Goal: Information Seeking & Learning: Learn about a topic

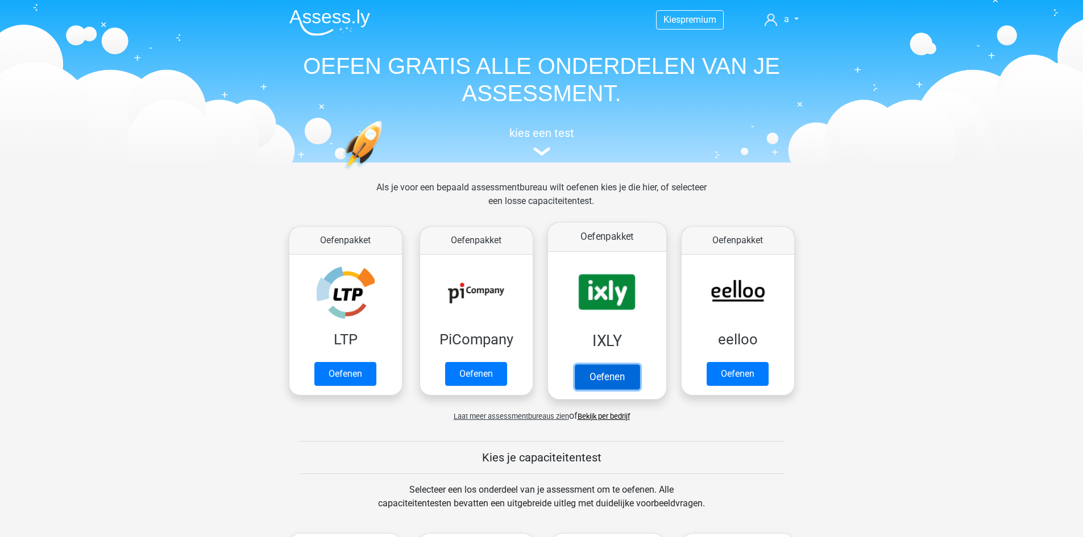
click at [604, 370] on link "Oefenen" at bounding box center [606, 376] width 65 height 25
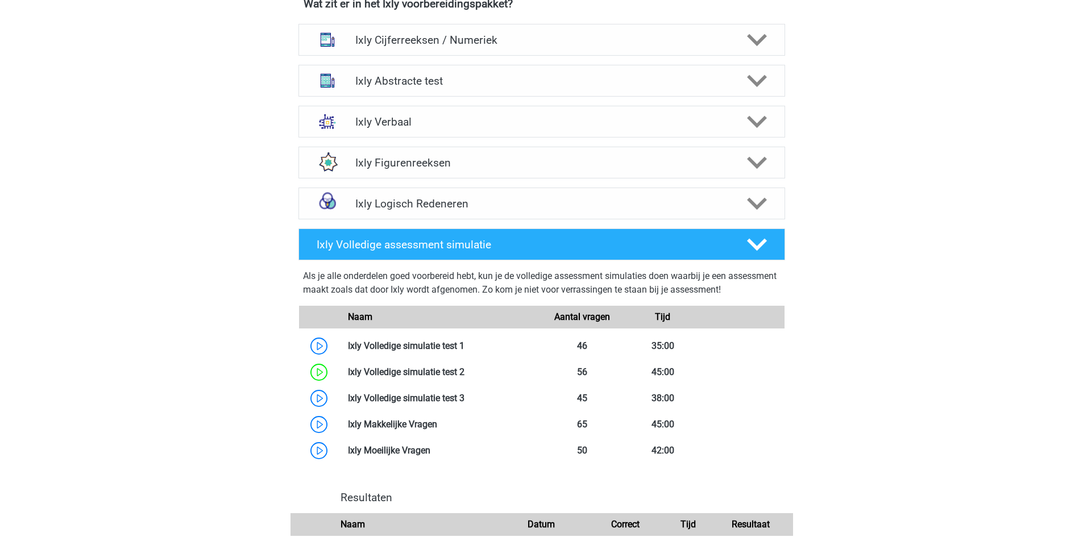
scroll to position [909, 0]
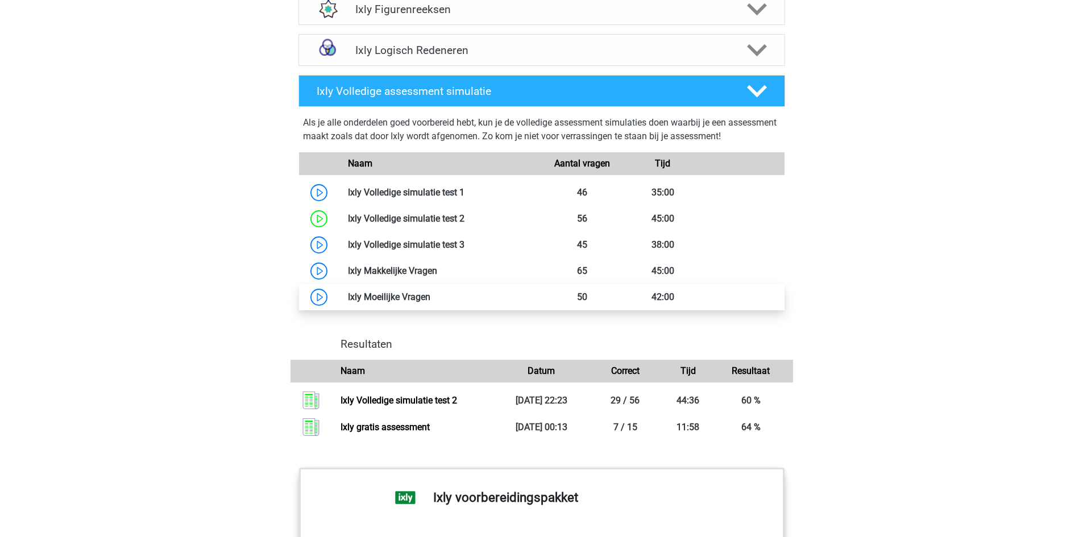
click at [430, 300] on link at bounding box center [430, 297] width 0 height 11
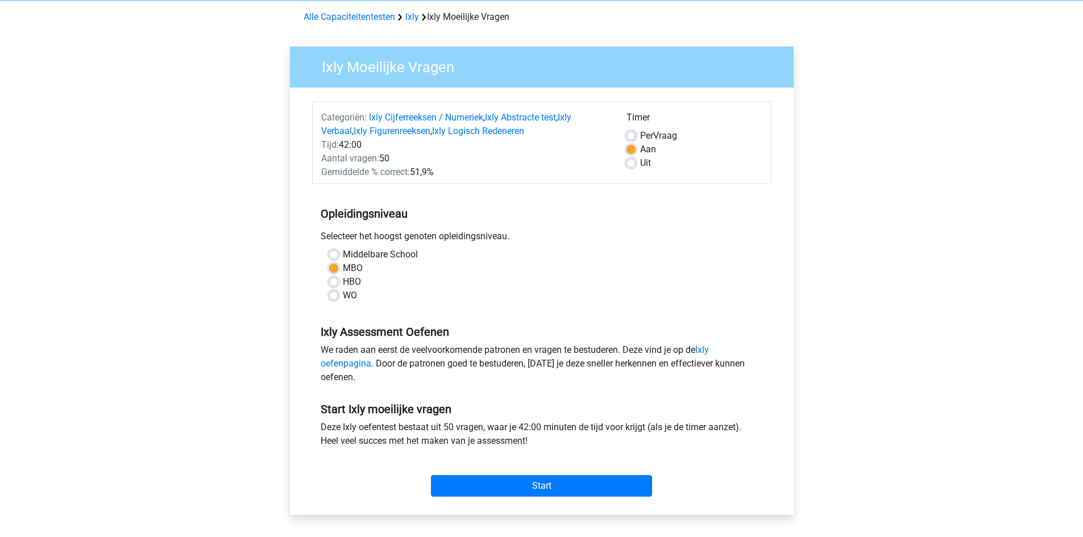
scroll to position [284, 0]
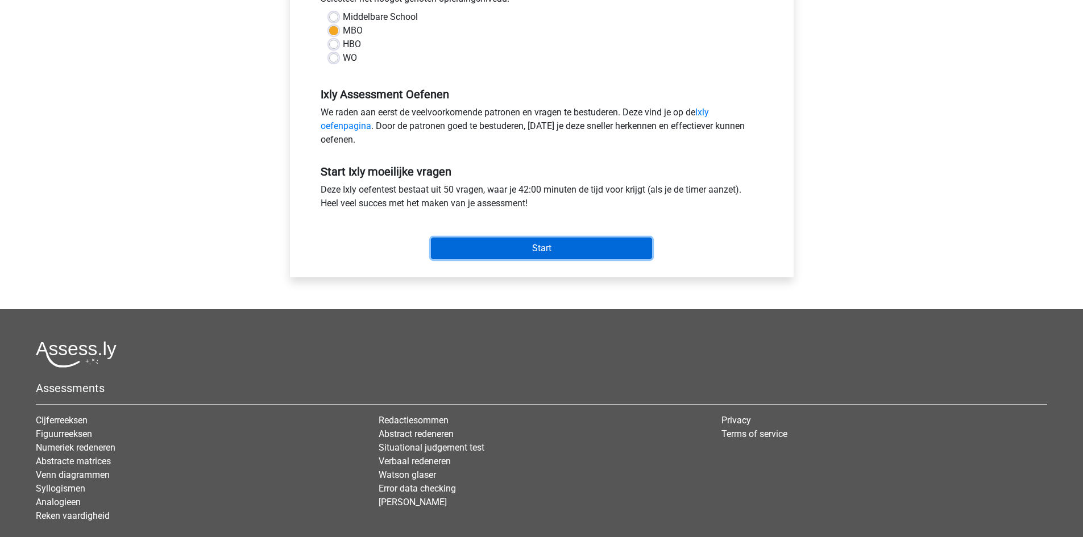
click at [481, 248] on input "Start" at bounding box center [541, 249] width 221 height 22
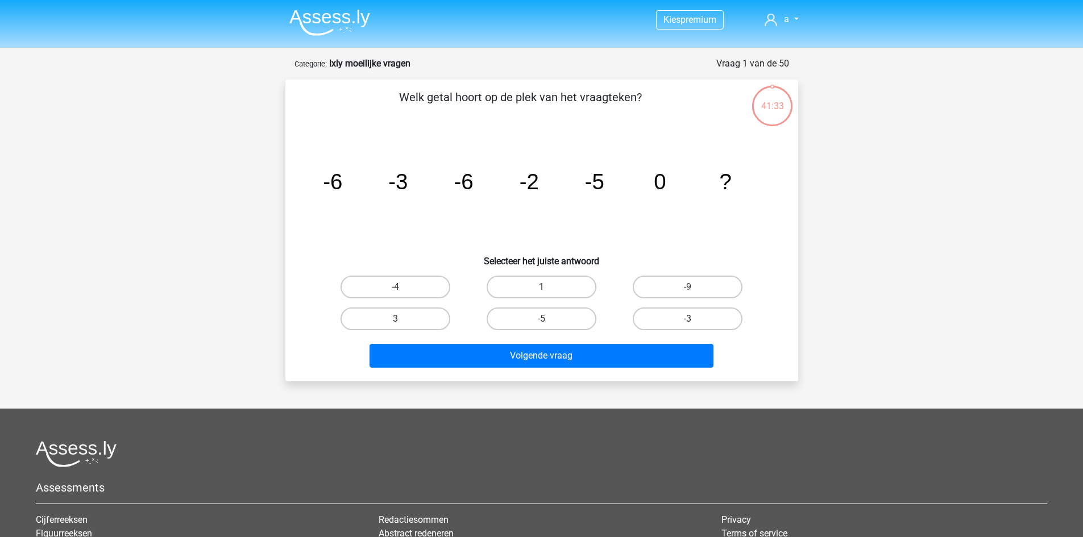
click at [649, 321] on label "-3" at bounding box center [688, 318] width 110 height 23
click at [688, 321] on input "-3" at bounding box center [691, 322] width 7 height 7
radio input "true"
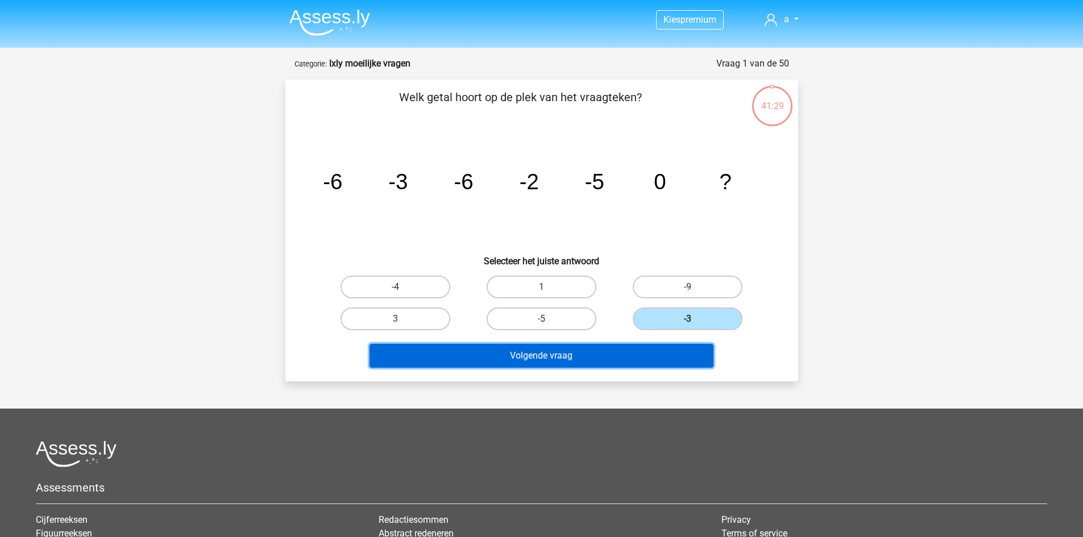
click at [610, 360] on button "Volgende vraag" at bounding box center [541, 356] width 344 height 24
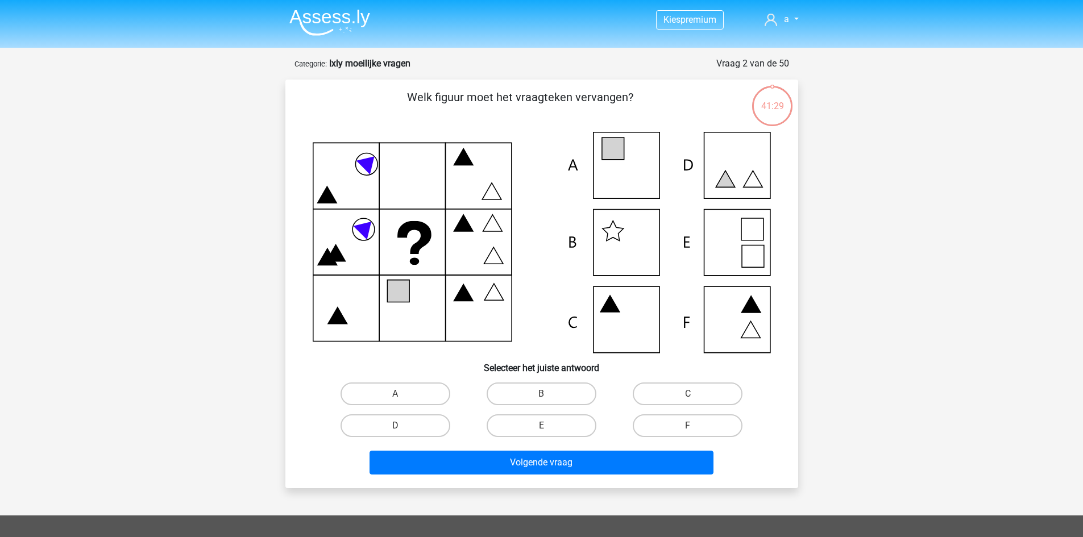
scroll to position [57, 0]
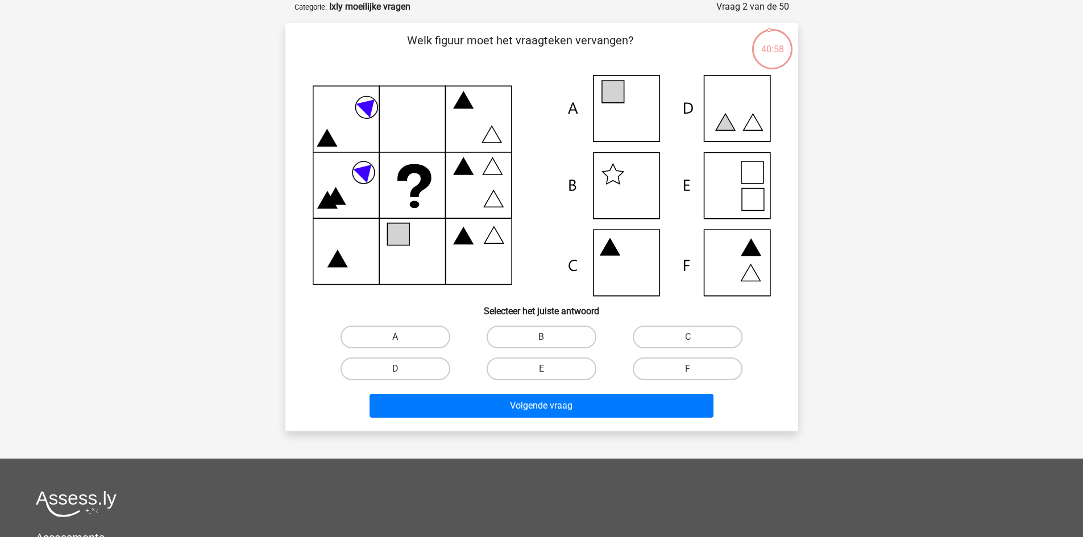
click at [438, 348] on label "A" at bounding box center [395, 337] width 110 height 23
click at [402, 344] on input "A" at bounding box center [398, 340] width 7 height 7
radio input "true"
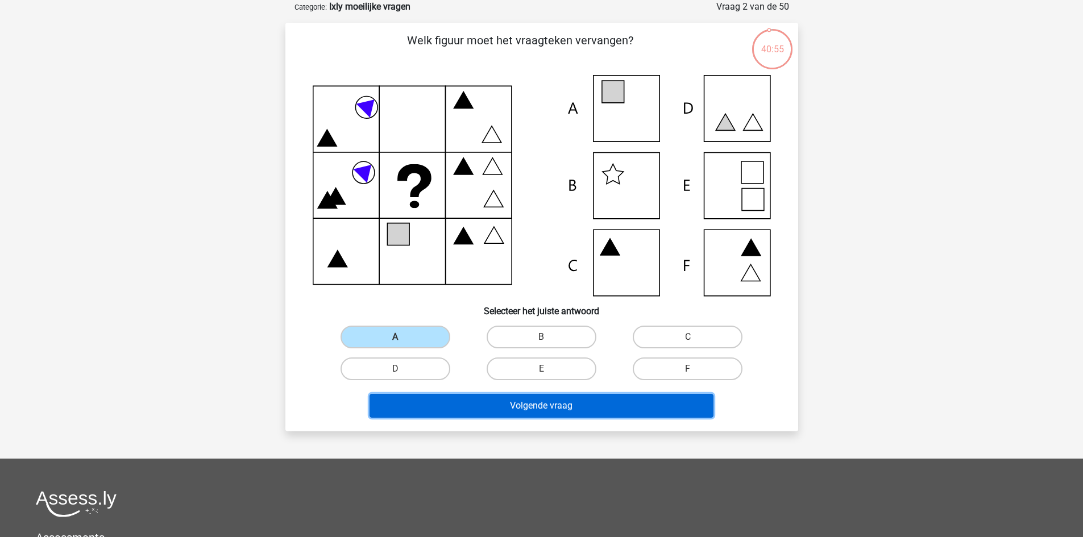
click at [523, 410] on button "Volgende vraag" at bounding box center [541, 406] width 344 height 24
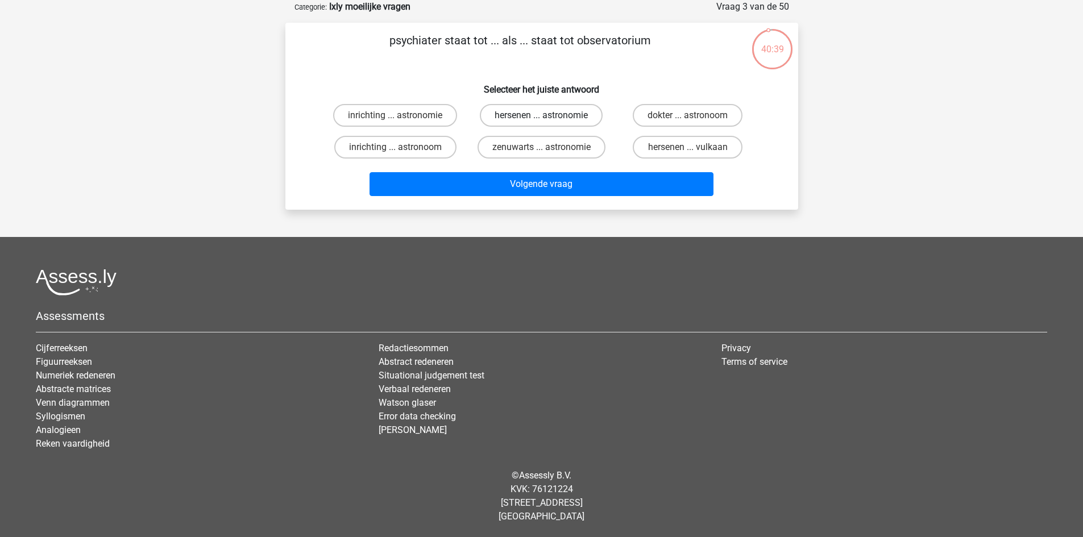
click at [573, 117] on label "hersenen ... astronomie" at bounding box center [541, 115] width 123 height 23
click at [548, 117] on input "hersenen ... astronomie" at bounding box center [544, 118] width 7 height 7
radio input "true"
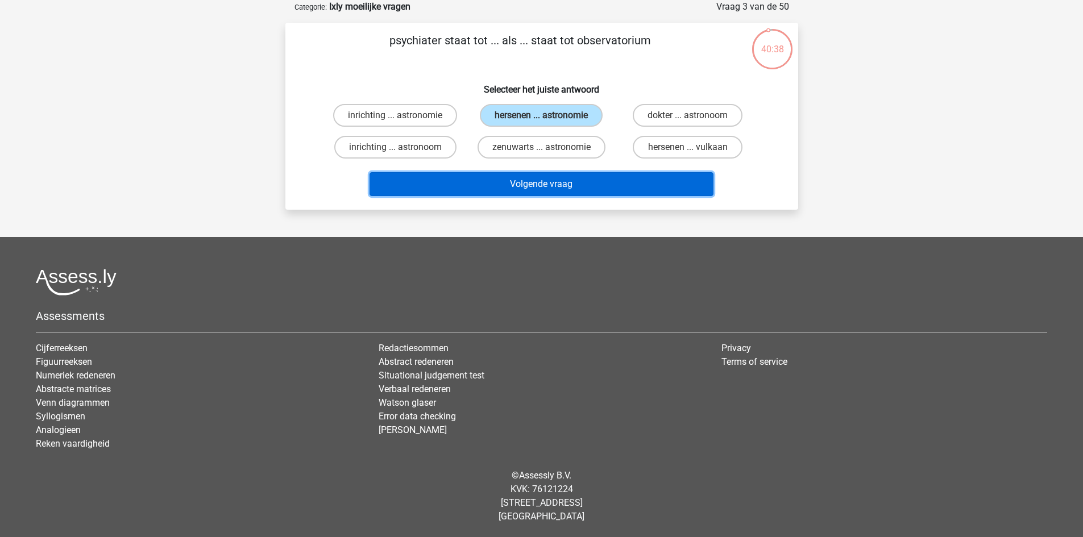
click at [554, 184] on button "Volgende vraag" at bounding box center [541, 184] width 344 height 24
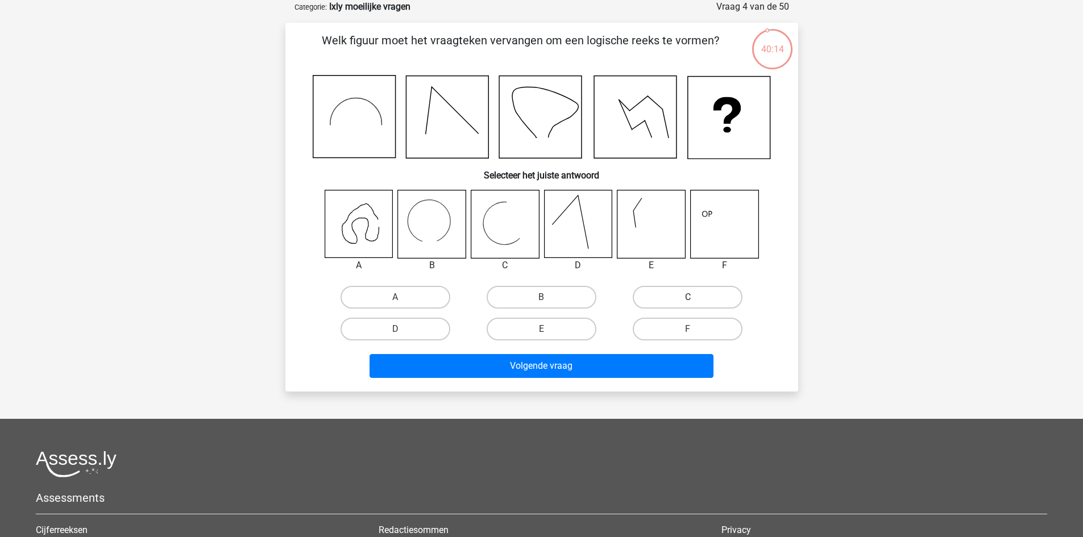
click at [678, 288] on label "C" at bounding box center [688, 297] width 110 height 23
click at [688, 297] on input "C" at bounding box center [691, 300] width 7 height 7
radio input "true"
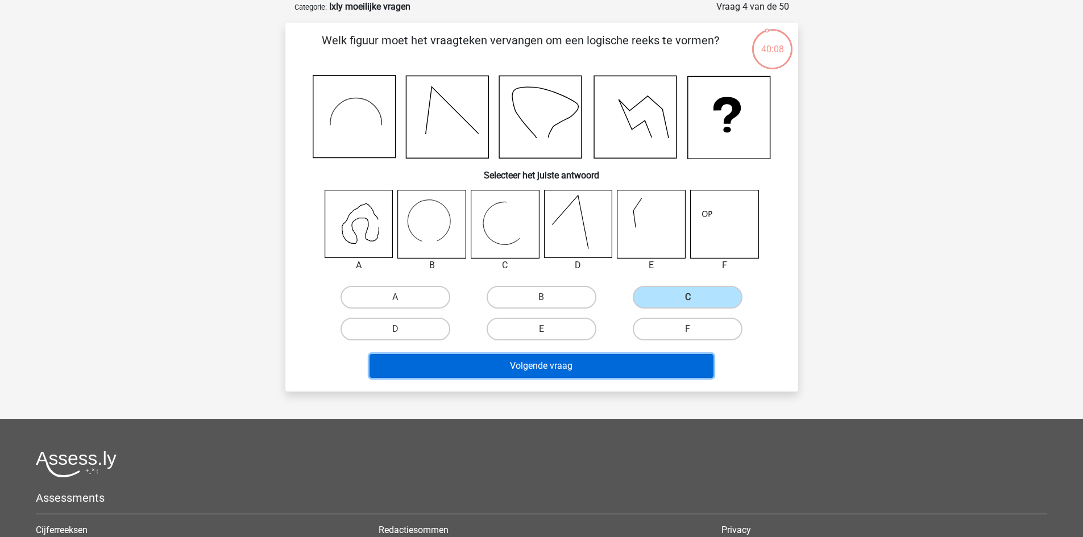
click at [581, 363] on button "Volgende vraag" at bounding box center [541, 366] width 344 height 24
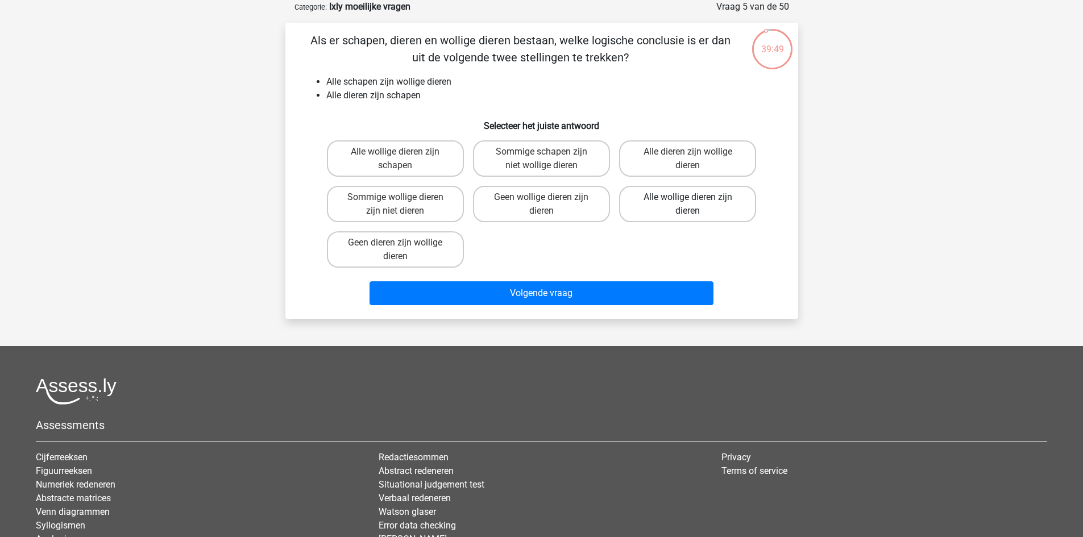
click at [731, 205] on label "Alle wollige dieren zijn dieren" at bounding box center [687, 204] width 137 height 36
click at [695, 205] on input "Alle wollige dieren zijn dieren" at bounding box center [691, 200] width 7 height 7
radio input "true"
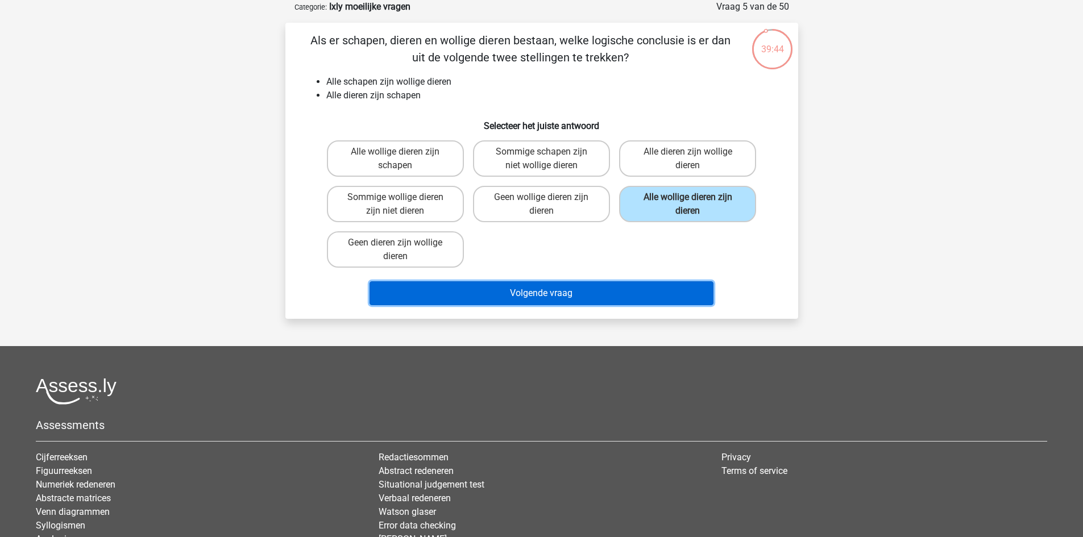
click at [592, 297] on button "Volgende vraag" at bounding box center [541, 293] width 344 height 24
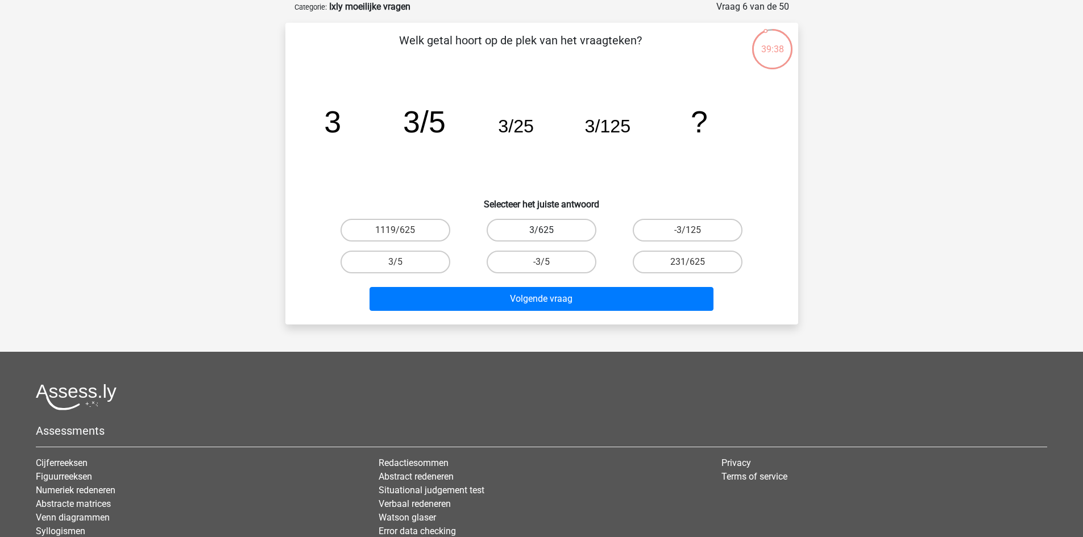
click at [523, 230] on label "3/625" at bounding box center [542, 230] width 110 height 23
click at [541, 230] on input "3/625" at bounding box center [544, 233] width 7 height 7
radio input "true"
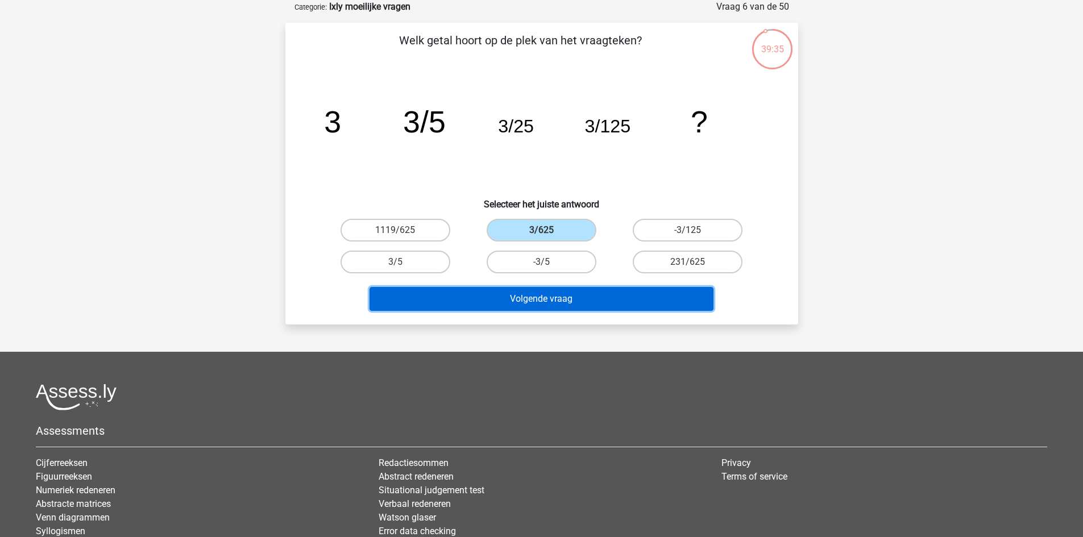
click at [538, 294] on button "Volgende vraag" at bounding box center [541, 299] width 344 height 24
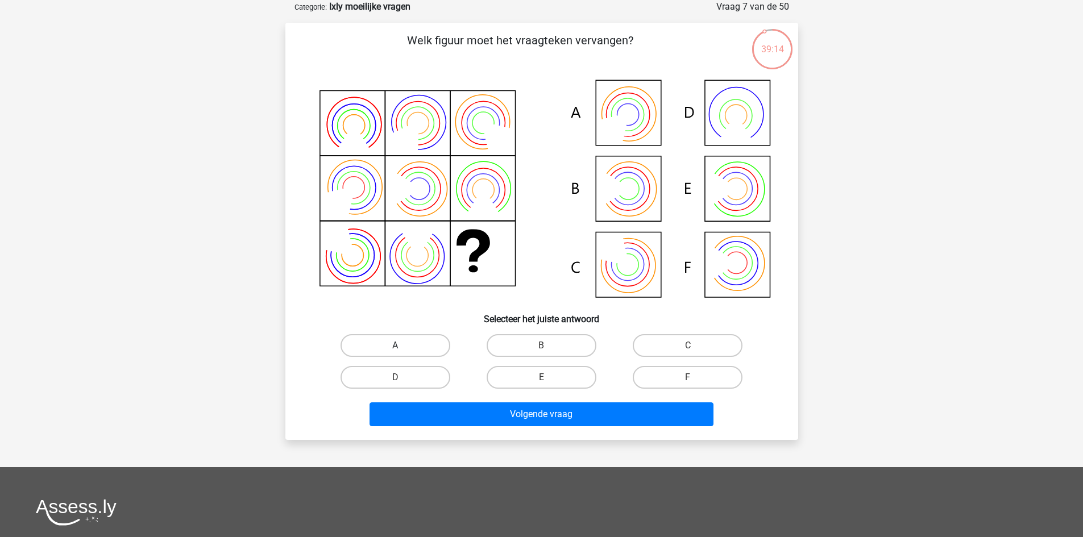
click at [380, 343] on label "A" at bounding box center [395, 345] width 110 height 23
click at [395, 346] on input "A" at bounding box center [398, 349] width 7 height 7
radio input "true"
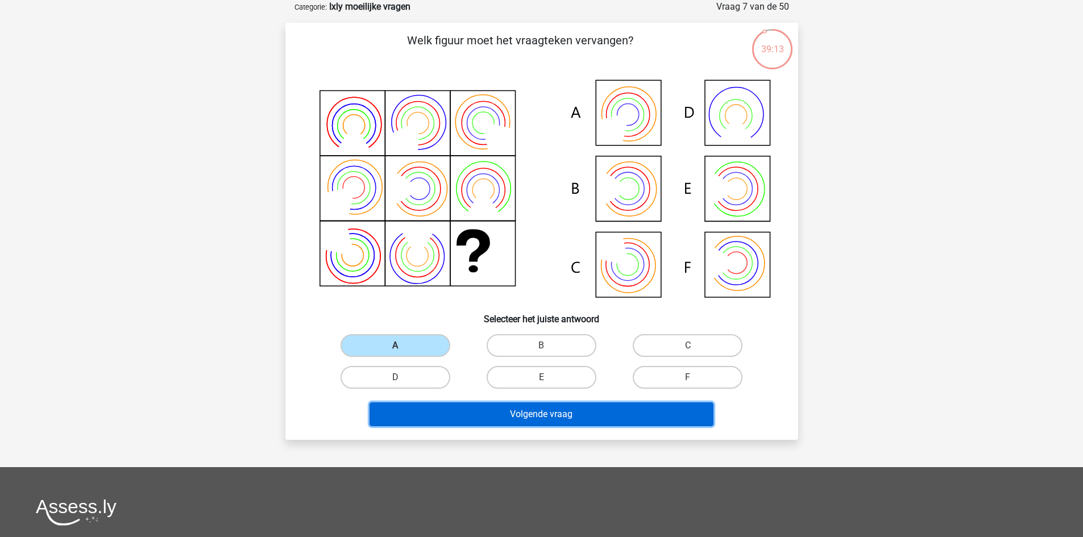
click at [463, 417] on button "Volgende vraag" at bounding box center [541, 414] width 344 height 24
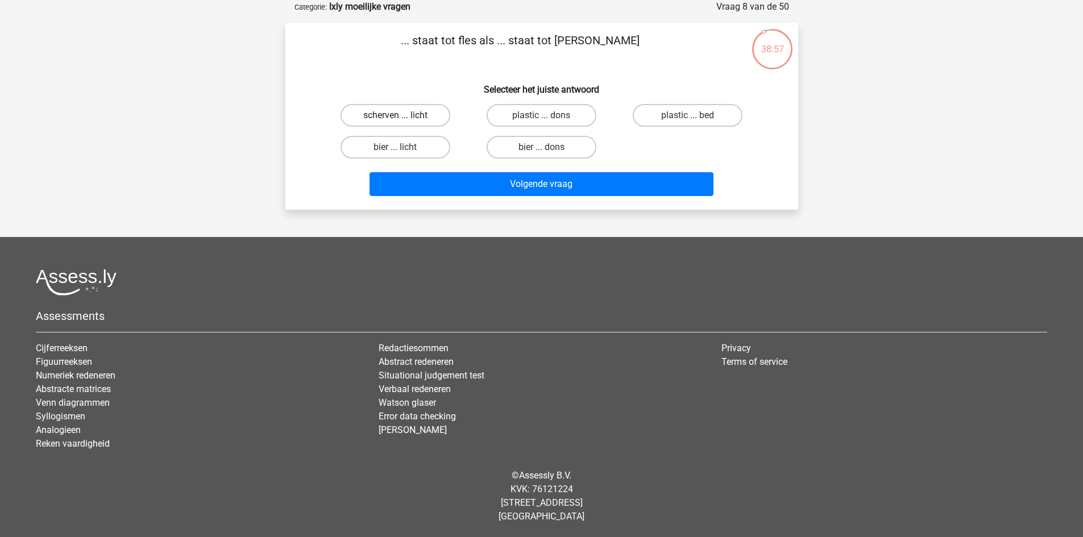
click at [374, 110] on label "scherven ... licht" at bounding box center [395, 115] width 110 height 23
click at [395, 115] on input "scherven ... licht" at bounding box center [398, 118] width 7 height 7
radio input "true"
click at [653, 113] on label "plastic ... bed" at bounding box center [688, 115] width 110 height 23
click at [688, 115] on input "plastic ... bed" at bounding box center [691, 118] width 7 height 7
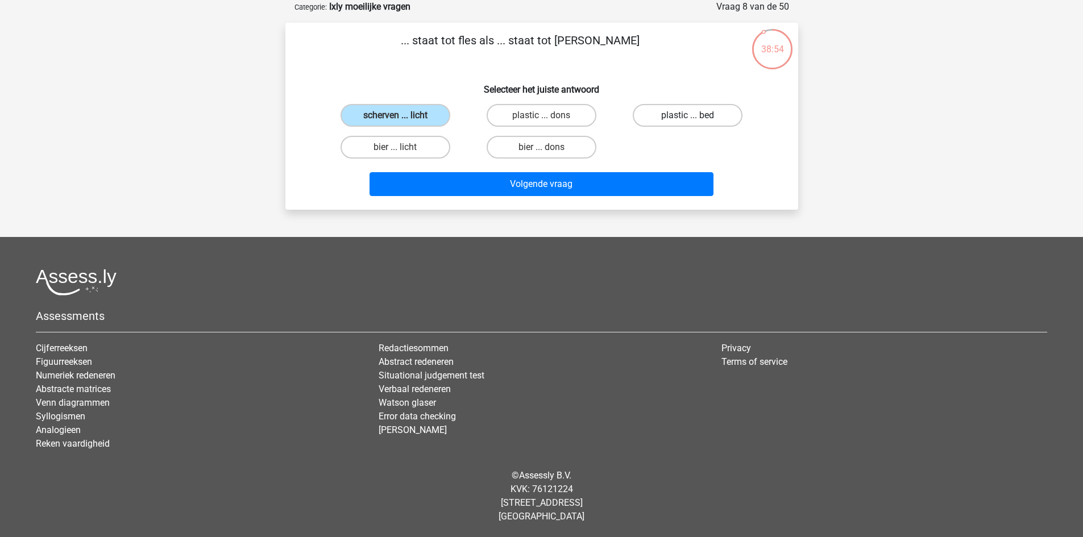
radio input "true"
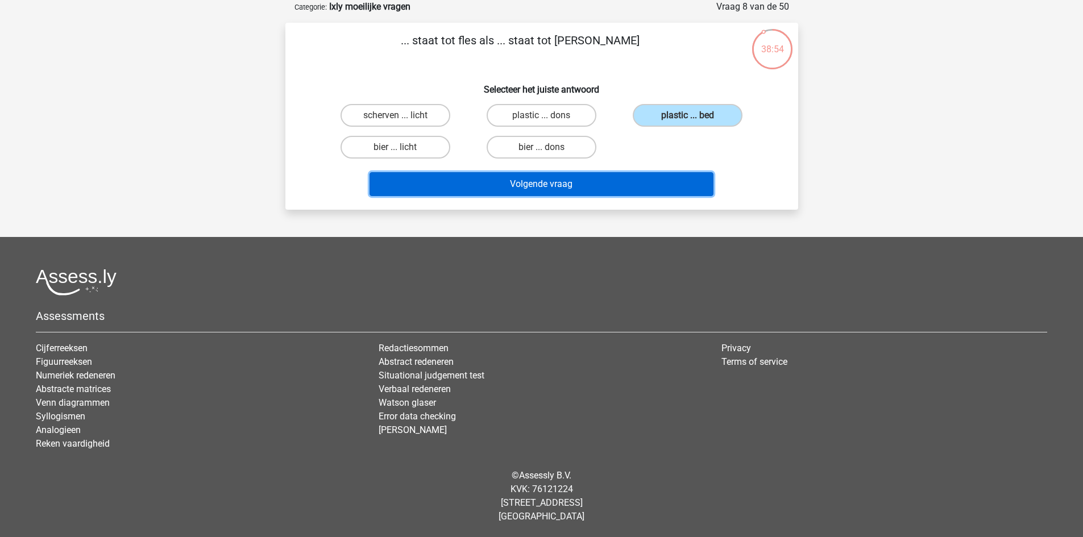
click at [605, 193] on button "Volgende vraag" at bounding box center [541, 184] width 344 height 24
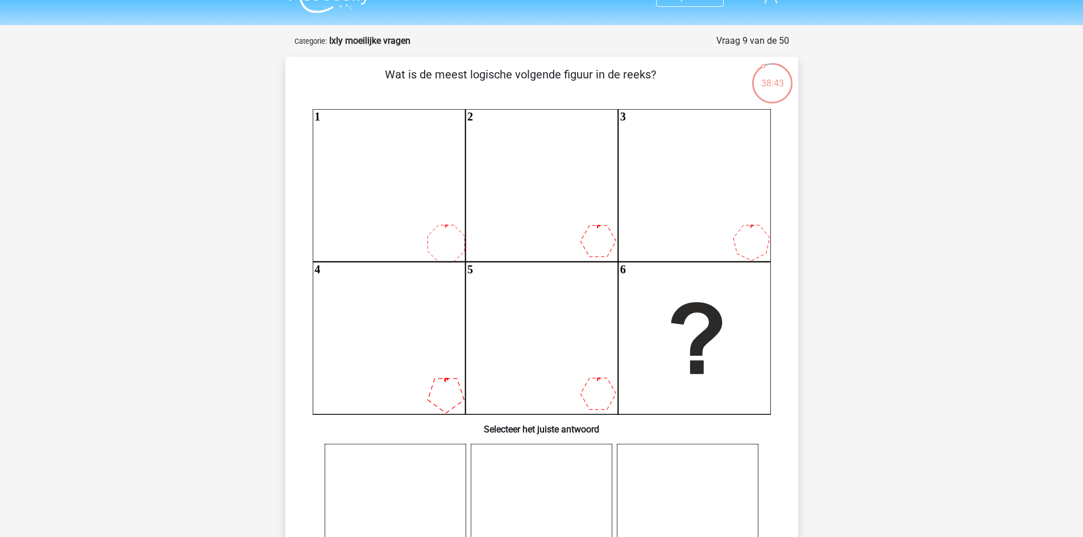
scroll to position [0, 0]
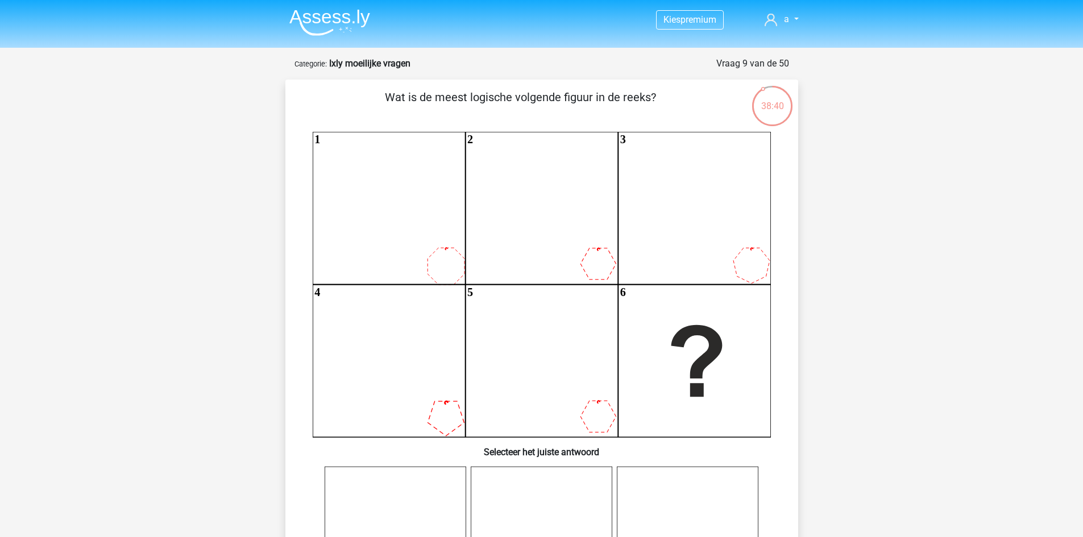
click at [343, 24] on img at bounding box center [329, 22] width 81 height 27
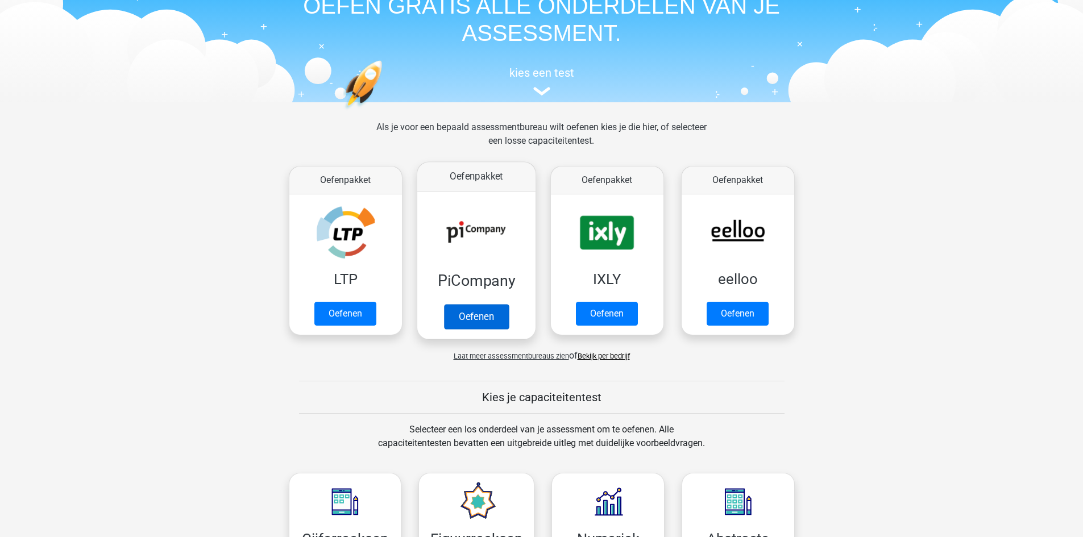
scroll to position [57, 0]
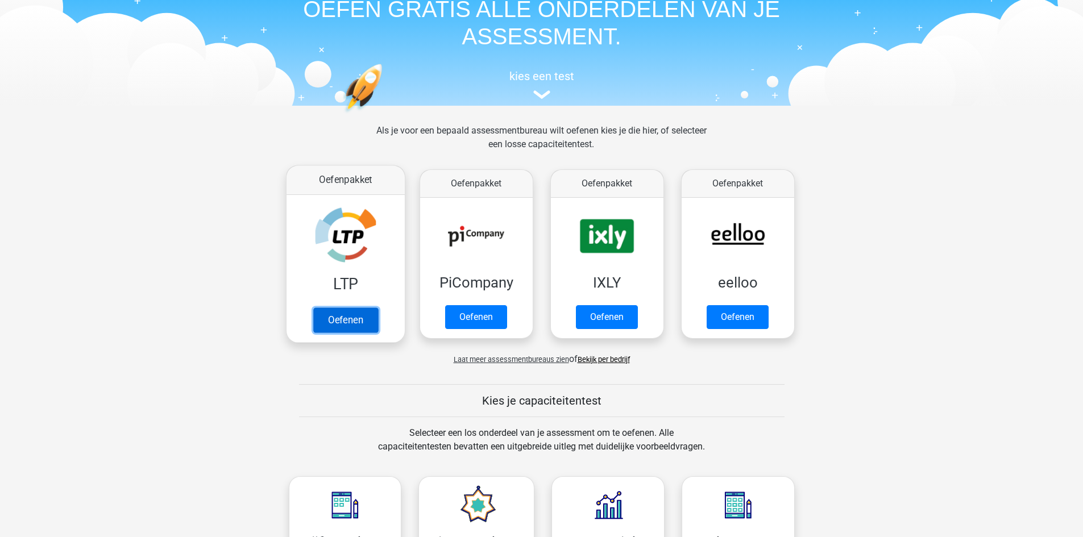
click at [370, 313] on link "Oefenen" at bounding box center [345, 319] width 65 height 25
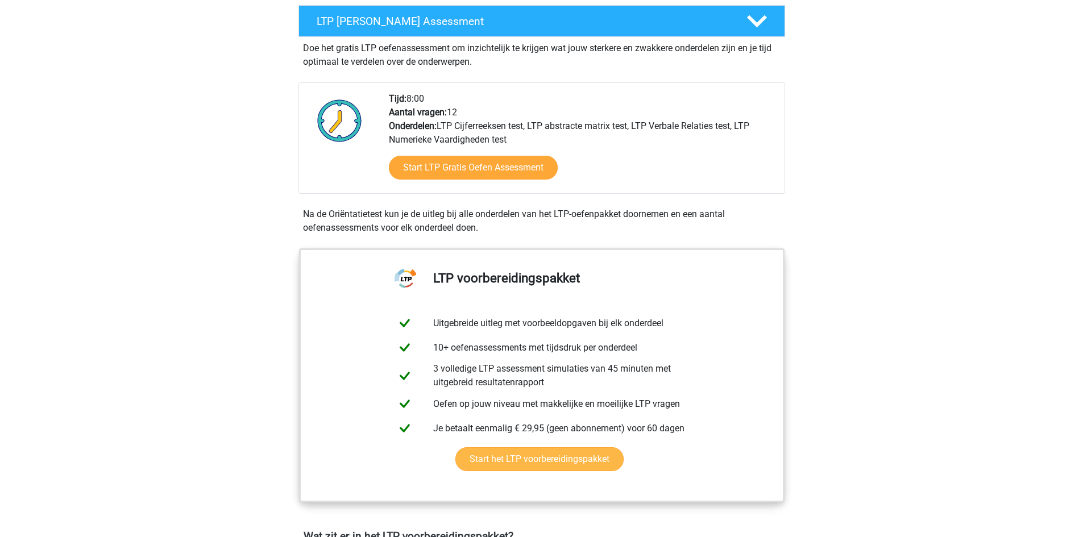
scroll to position [227, 0]
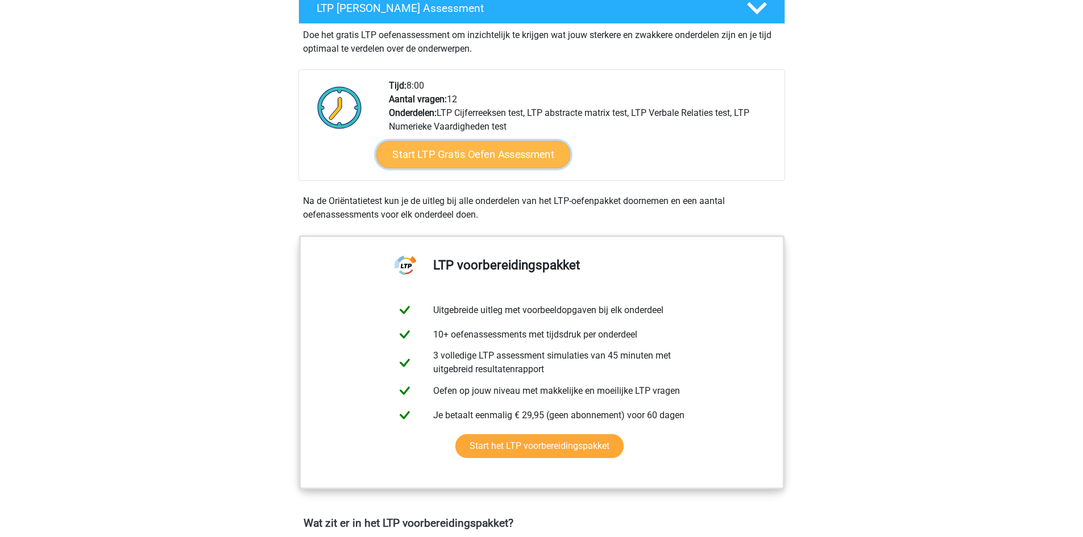
click at [461, 153] on link "Start LTP Gratis Oefen Assessment" at bounding box center [473, 154] width 194 height 27
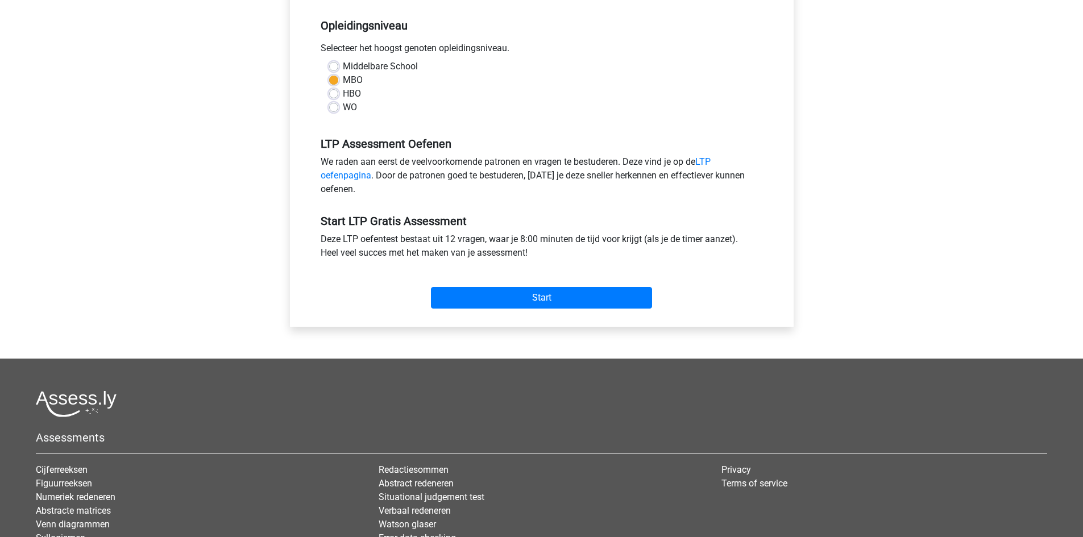
scroll to position [171, 0]
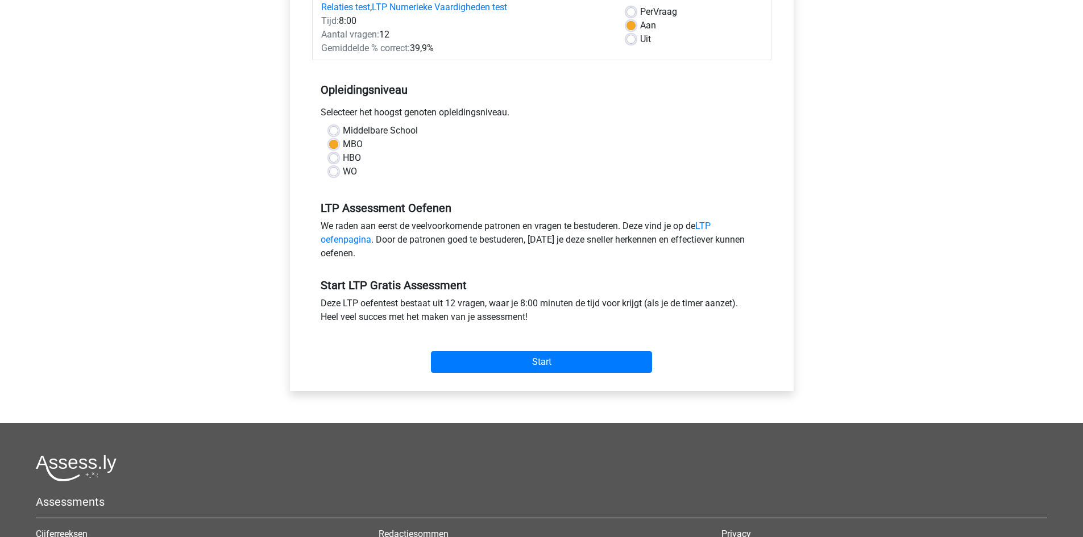
click at [326, 160] on div "Middelbare School MBO HBO WO" at bounding box center [542, 151] width 442 height 55
click at [343, 160] on label "HBO" at bounding box center [352, 158] width 18 height 14
click at [331, 160] on input "HBO" at bounding box center [333, 156] width 9 height 11
radio input "true"
click at [494, 355] on input "Start" at bounding box center [541, 362] width 221 height 22
